Goal: Information Seeking & Learning: Learn about a topic

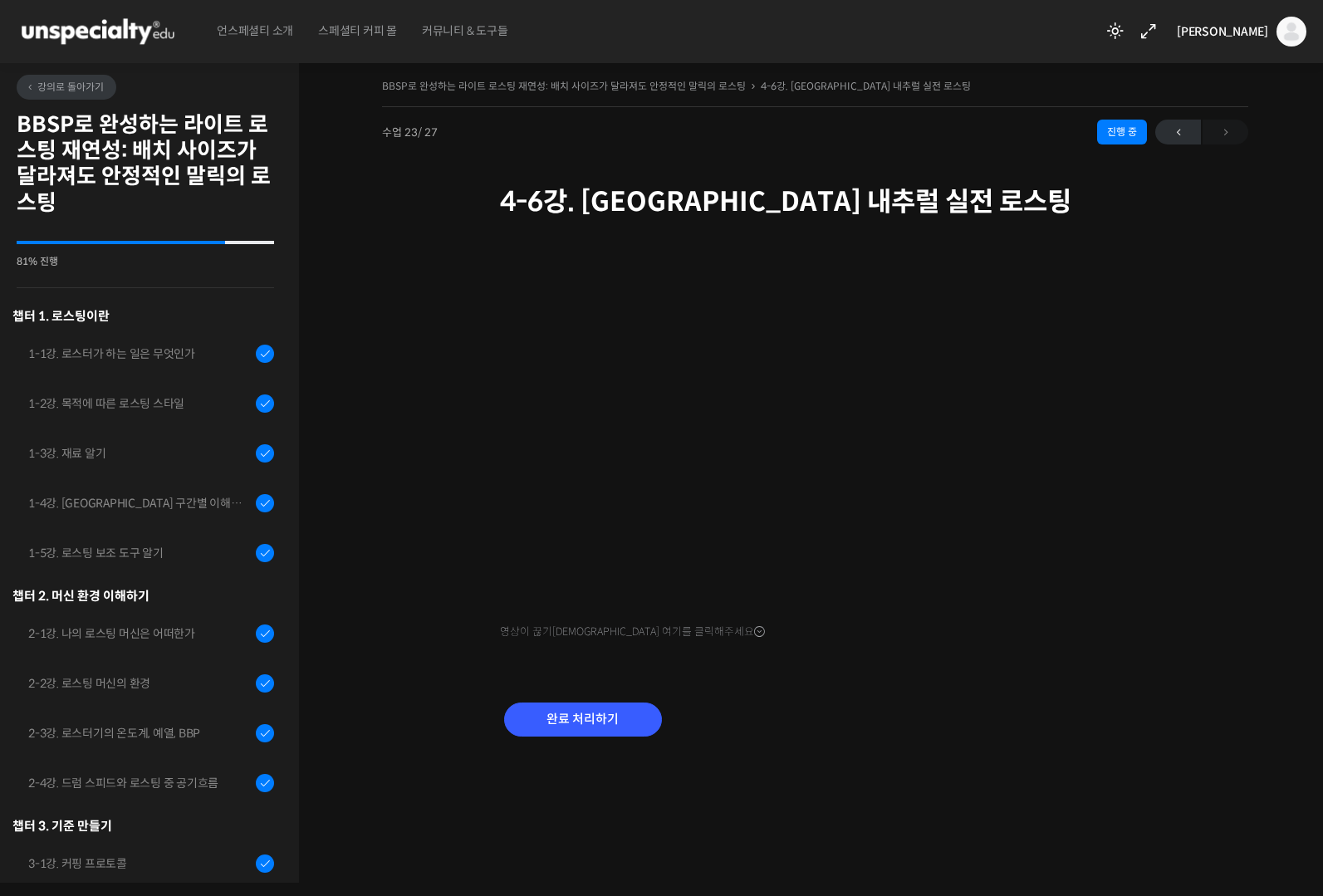
scroll to position [917, 0]
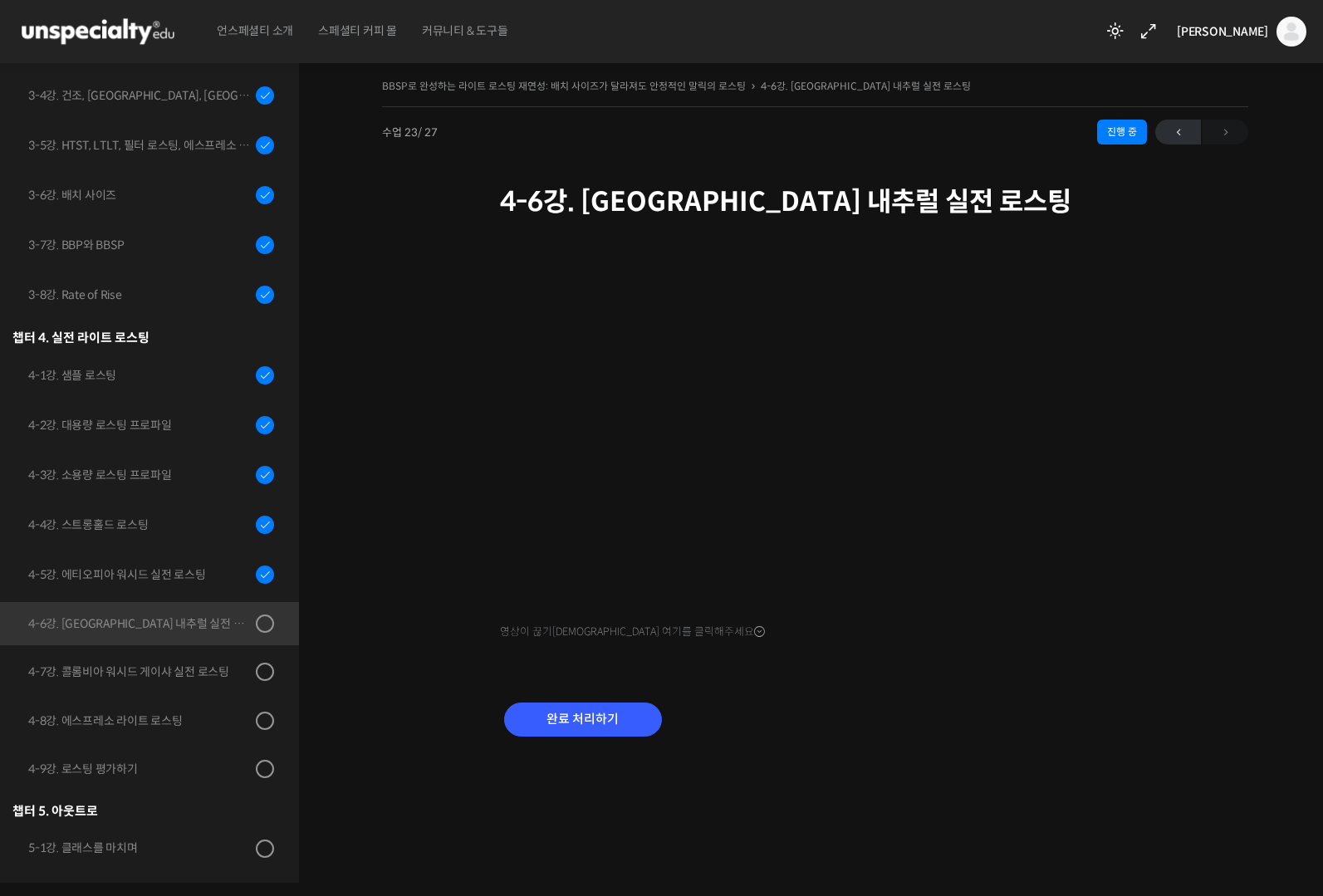
click at [938, 731] on div "완료 처리하기" at bounding box center [816, 732] width 631 height 96
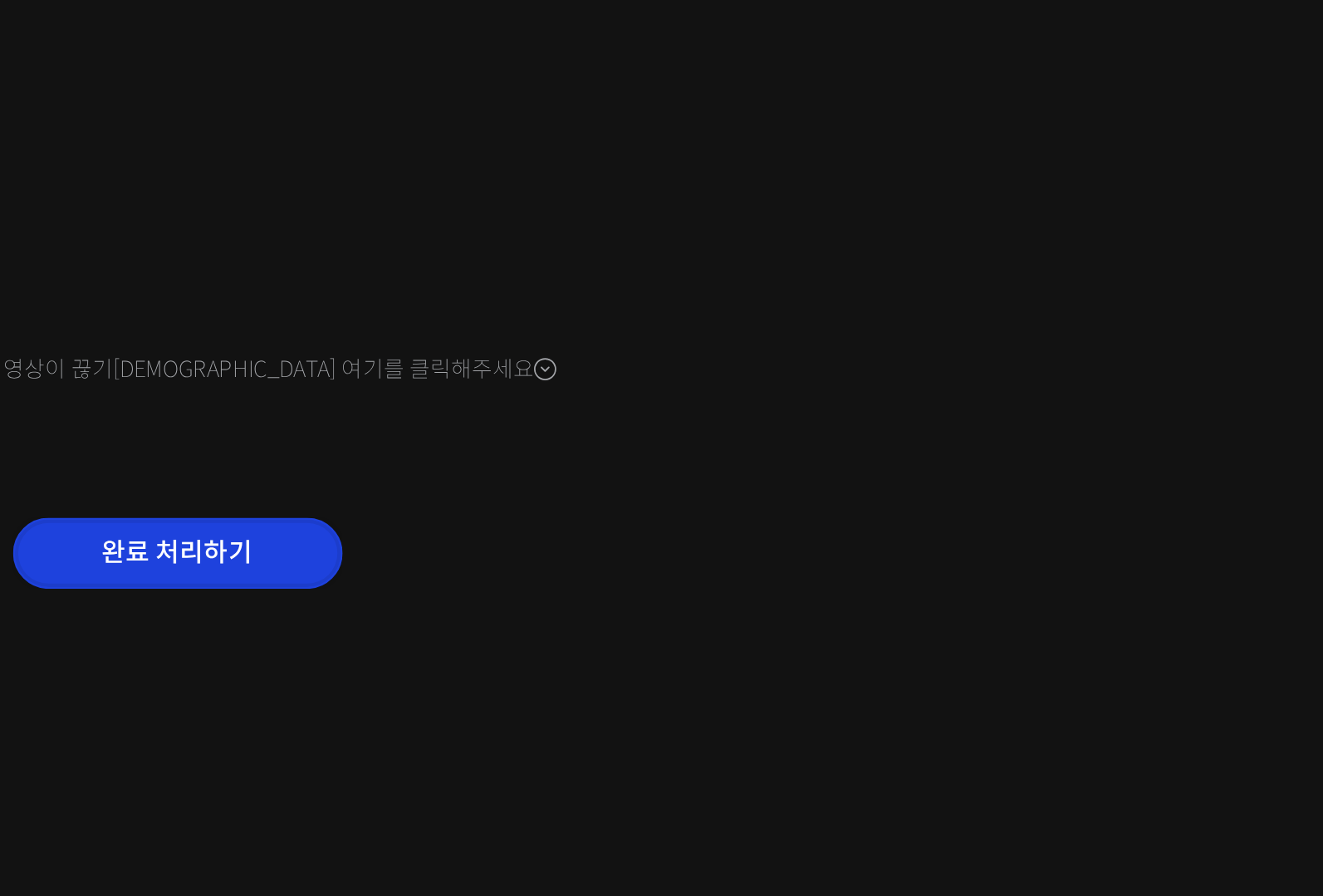
click at [620, 708] on input "완료 처리하기" at bounding box center [583, 720] width 158 height 34
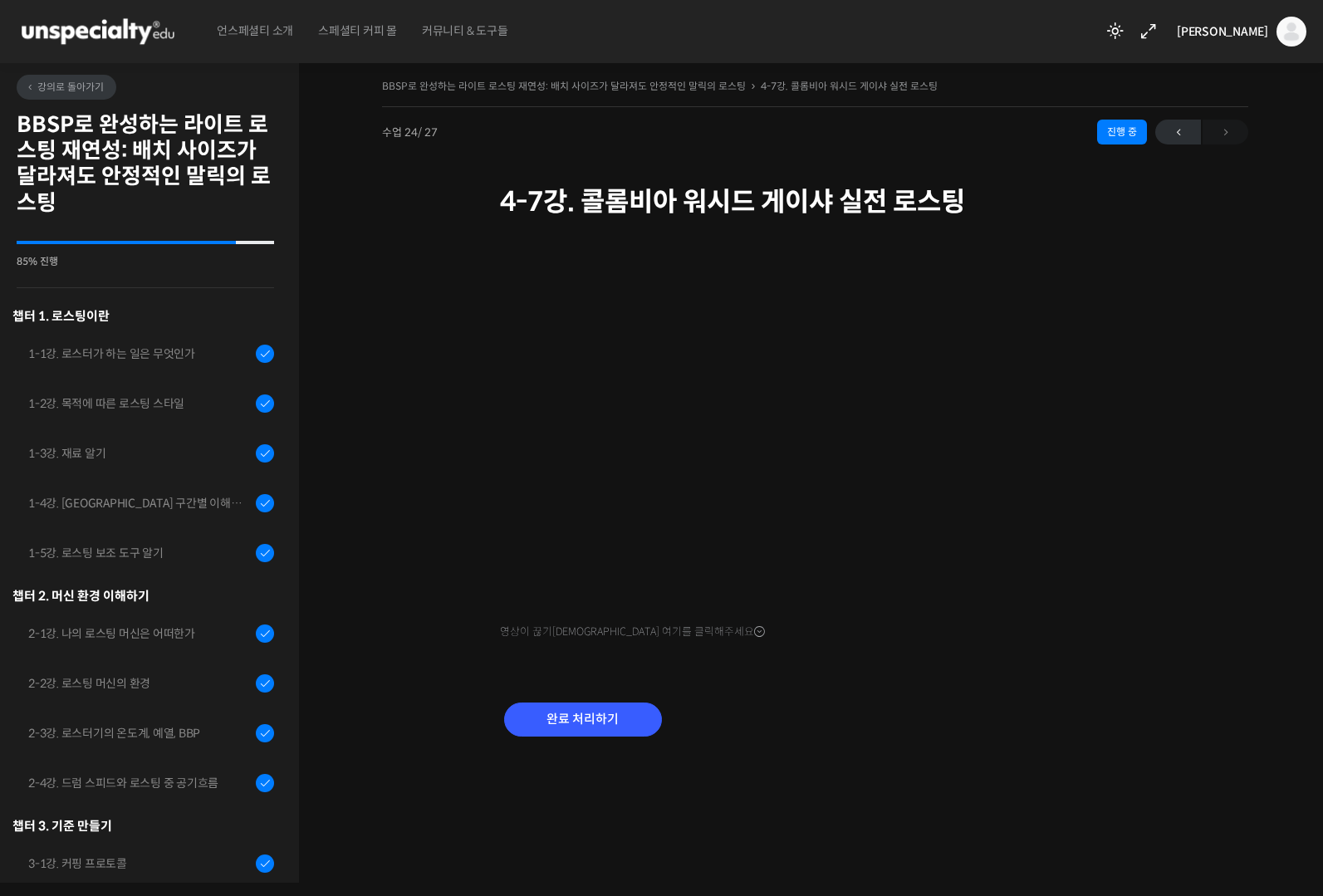
scroll to position [918, 0]
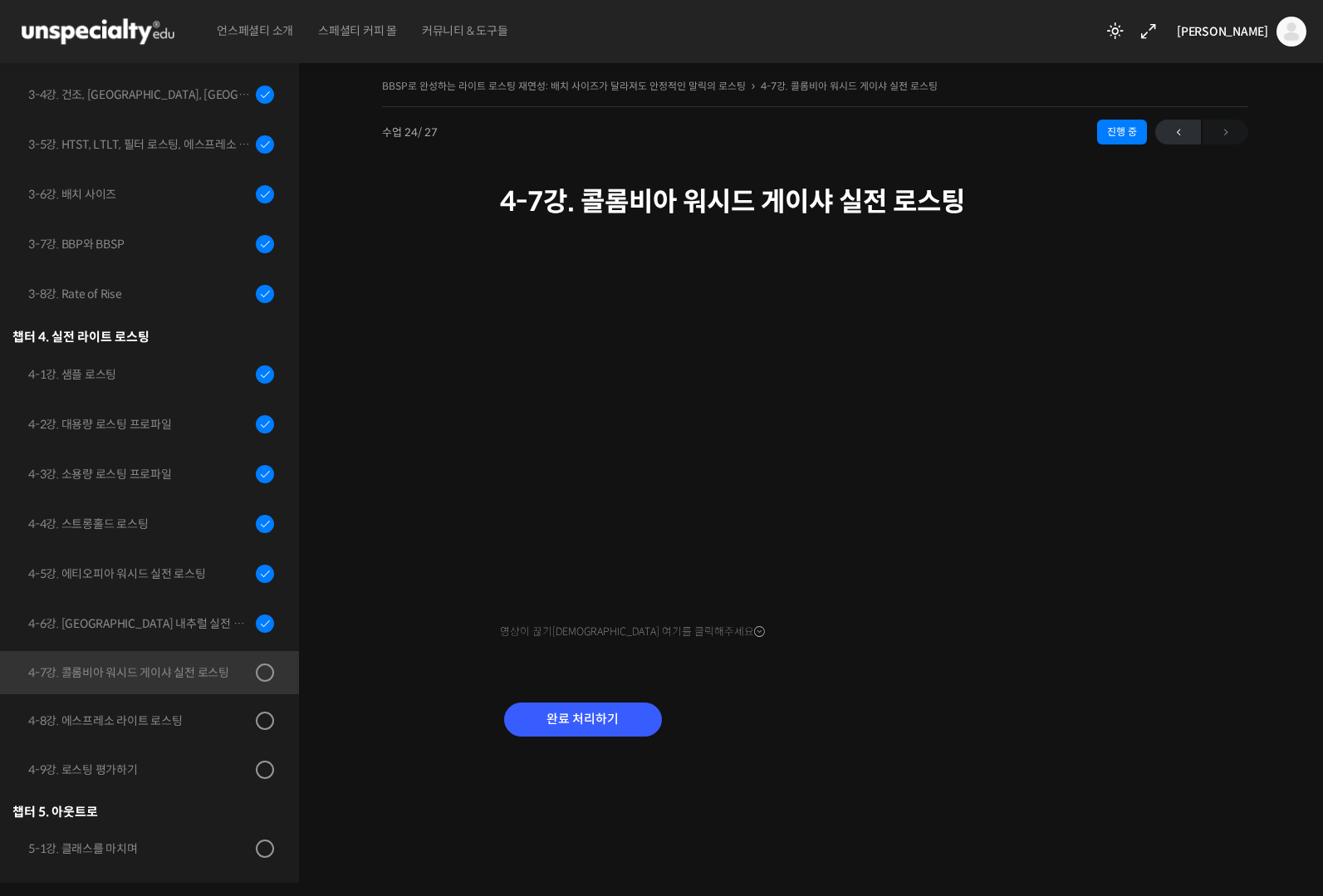
click at [945, 749] on div "완료 처리하기" at bounding box center [816, 732] width 631 height 96
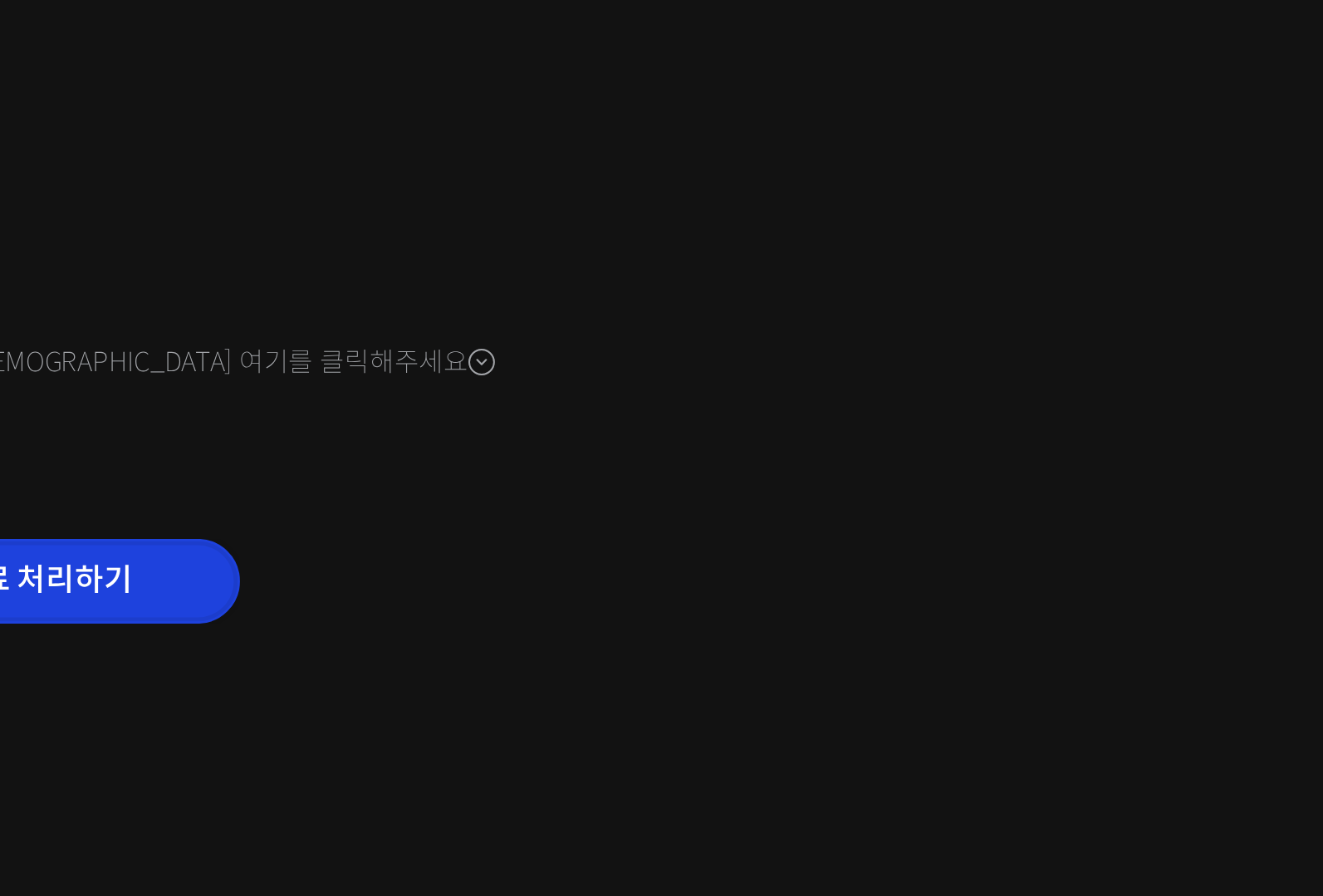
click at [631, 715] on input "완료 처리하기" at bounding box center [583, 720] width 158 height 34
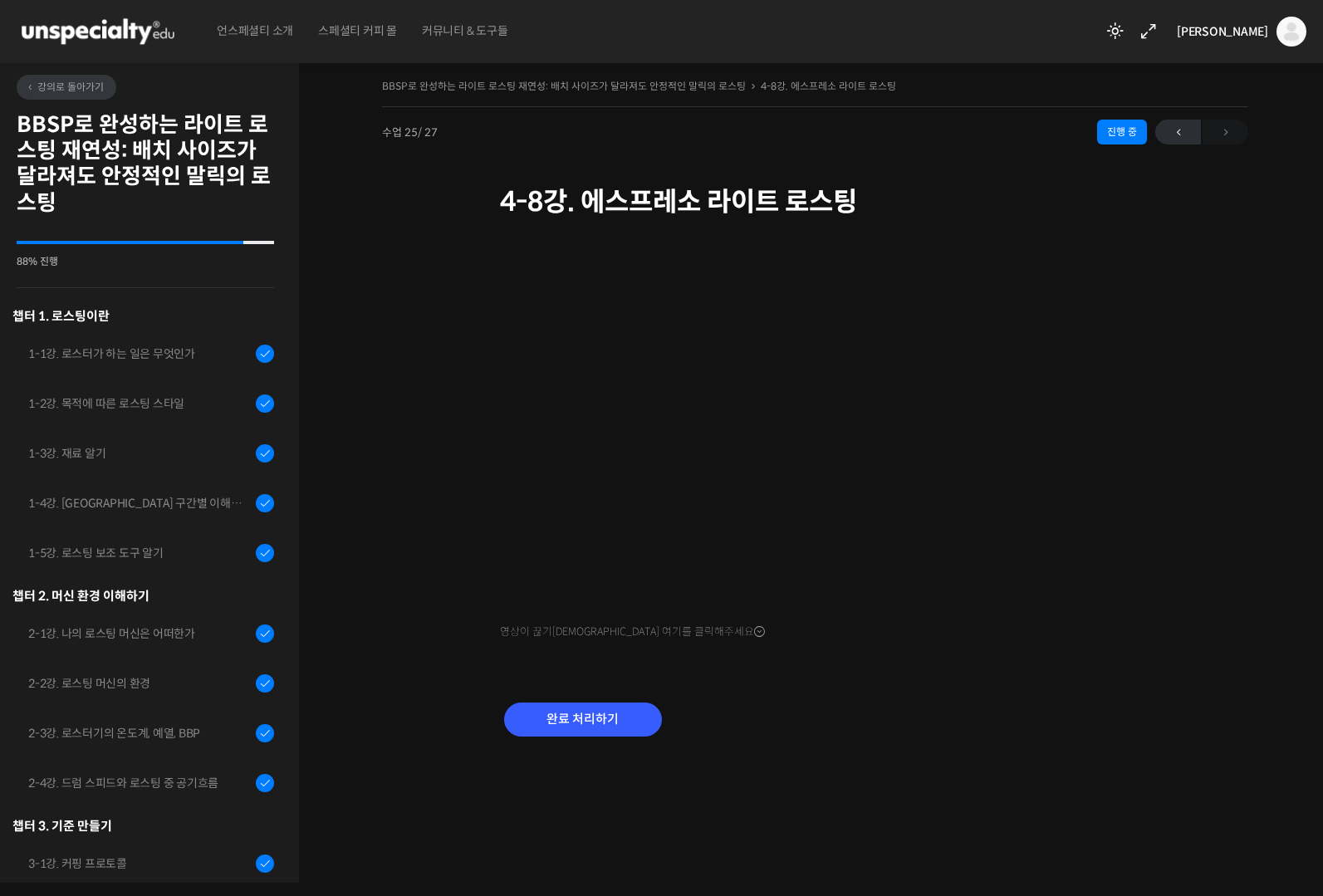
scroll to position [920, 0]
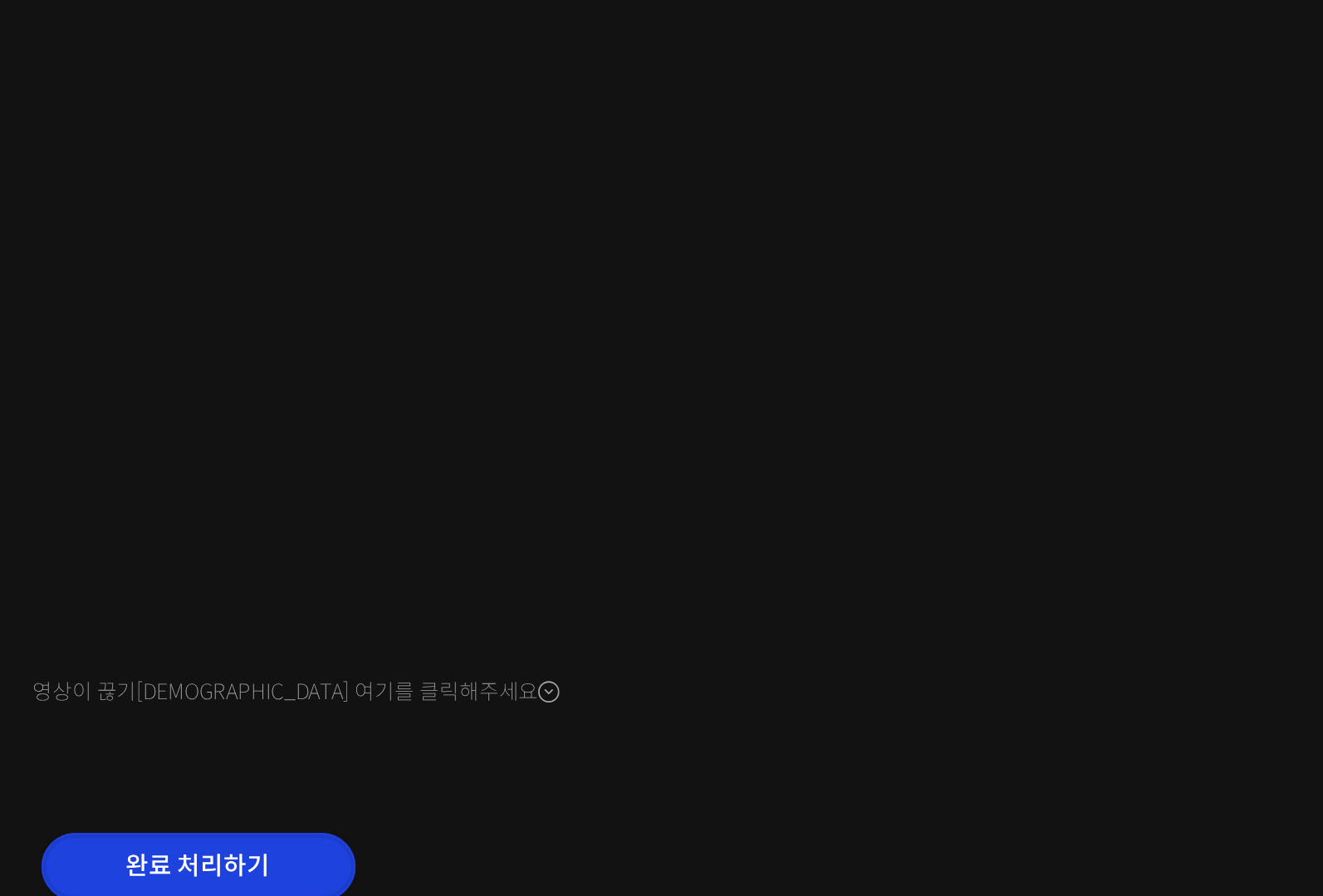
click at [633, 708] on input "완료 처리하기" at bounding box center [583, 720] width 158 height 34
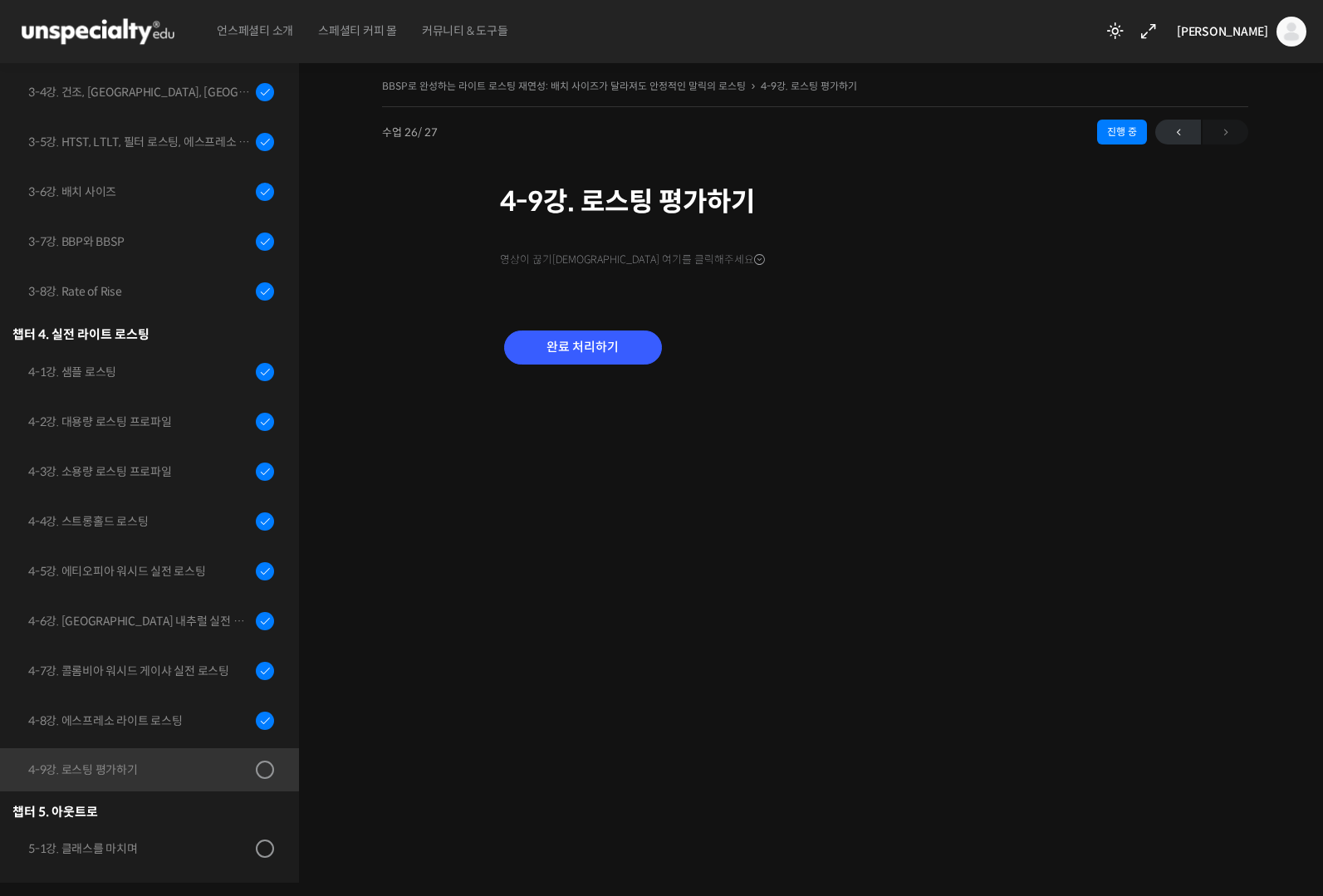
scroll to position [921, 0]
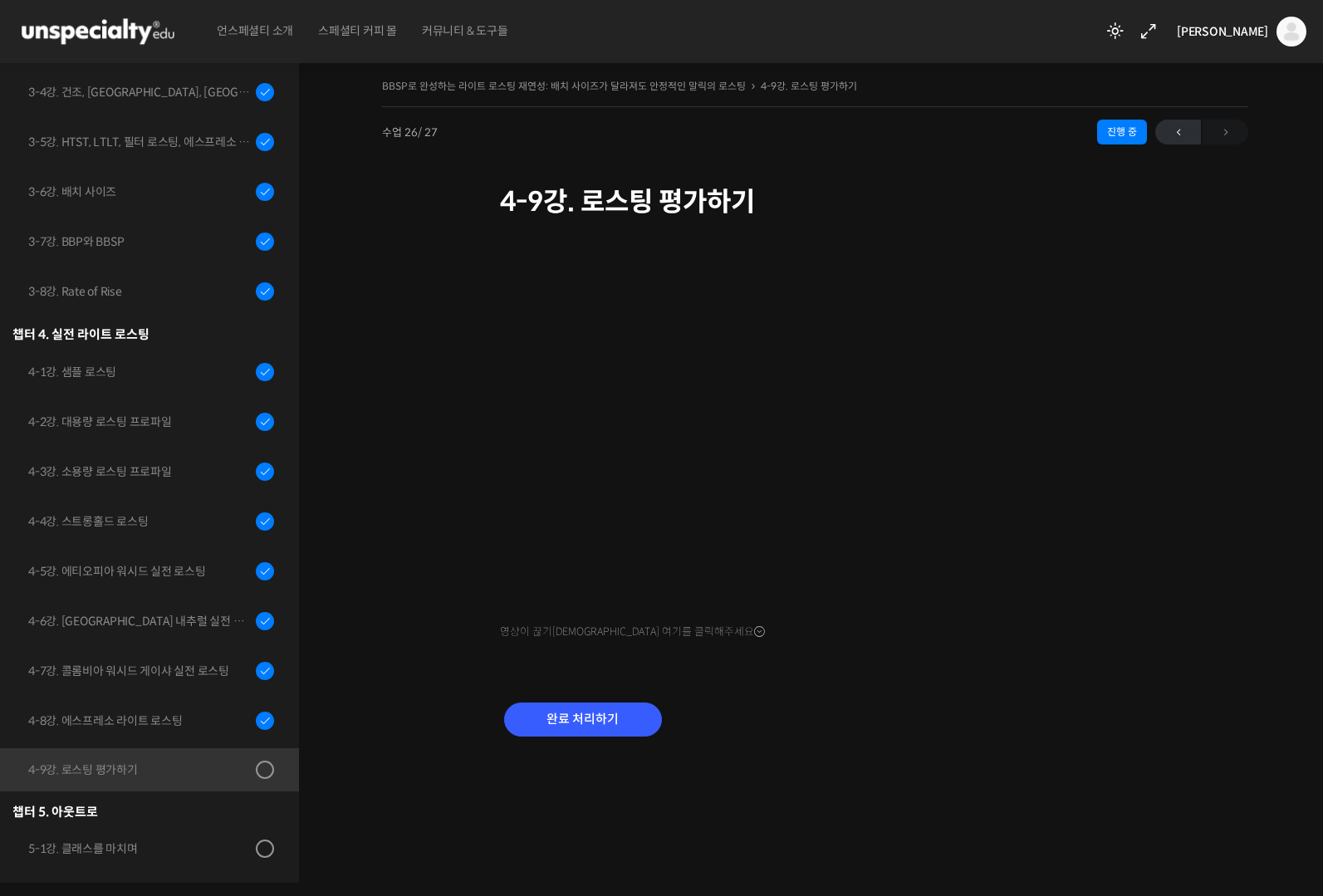
click at [933, 660] on div "영상이 끊기[DEMOGRAPHIC_DATA] 여기를 클릭해주세요 완료 처리하기" at bounding box center [816, 501] width 631 height 557
